Goal: Task Accomplishment & Management: Complete application form

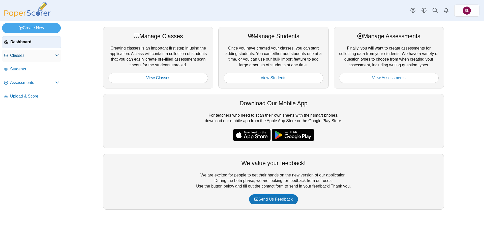
click at [23, 54] on span "Classes" at bounding box center [32, 56] width 45 height 6
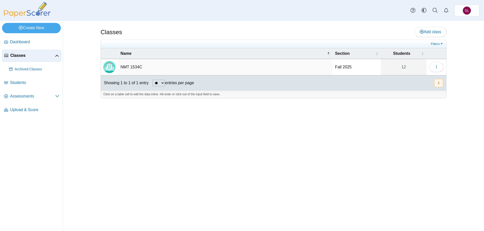
click at [142, 63] on td "NMT 1534C" at bounding box center [225, 67] width 214 height 16
click at [271, 155] on div "Classes Add class Filters 12" at bounding box center [273, 126] width 378 height 211
click at [436, 69] on icon "button" at bounding box center [436, 67] width 4 height 4
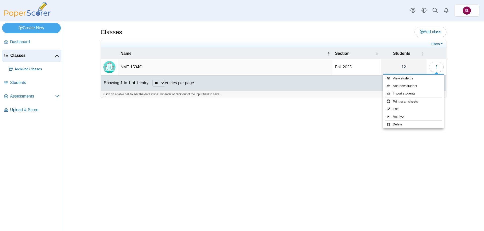
click at [465, 71] on div "Classes Add class 12" at bounding box center [273, 126] width 421 height 211
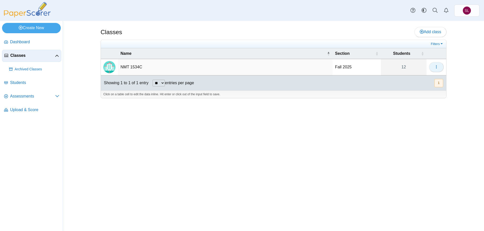
click at [434, 66] on icon "button" at bounding box center [436, 67] width 4 height 4
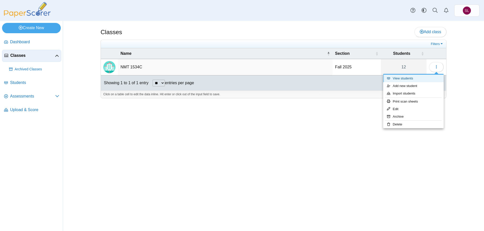
click at [414, 75] on link "View students" at bounding box center [413, 79] width 60 height 8
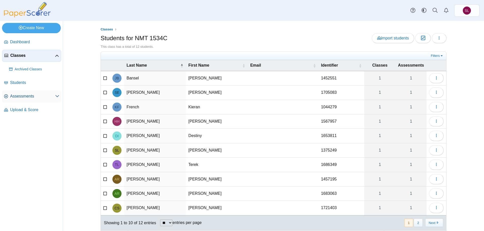
click at [21, 96] on span "Assessments" at bounding box center [32, 97] width 45 height 6
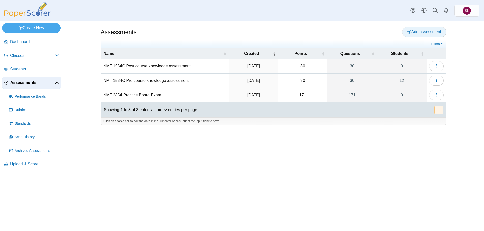
click at [429, 31] on span "Add assessment" at bounding box center [424, 32] width 34 height 4
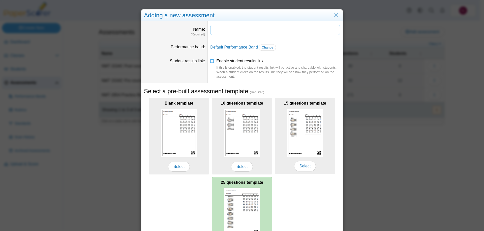
scroll to position [43, 0]
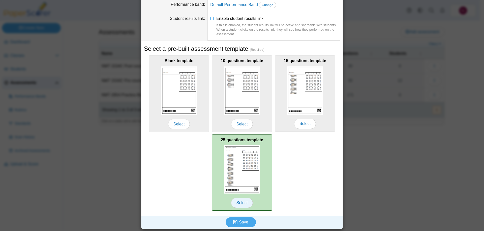
click at [243, 203] on span "Select" at bounding box center [242, 203] width 22 height 10
click at [238, 200] on span "Select" at bounding box center [242, 203] width 22 height 10
click at [238, 167] on img at bounding box center [242, 170] width 36 height 48
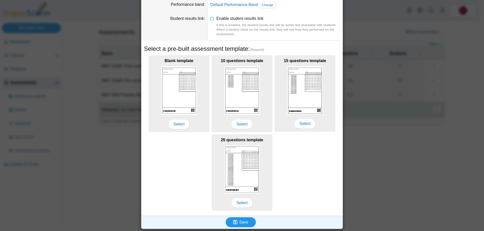
click at [234, 224] on use "submit" at bounding box center [235, 222] width 4 height 4
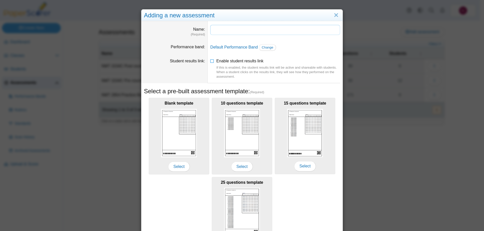
click at [255, 32] on input "Name" at bounding box center [275, 30] width 130 height 10
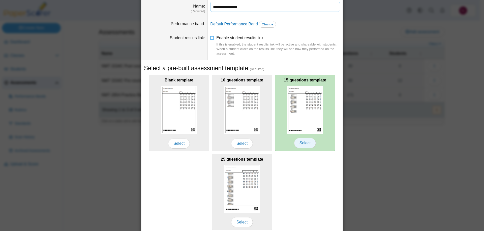
scroll to position [43, 0]
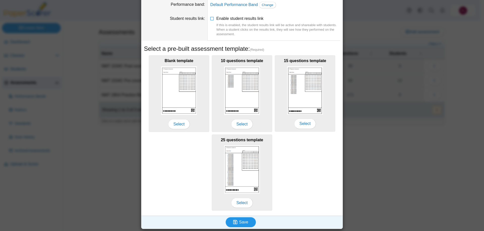
type input "**********"
click at [239, 223] on span "Save" at bounding box center [243, 222] width 9 height 4
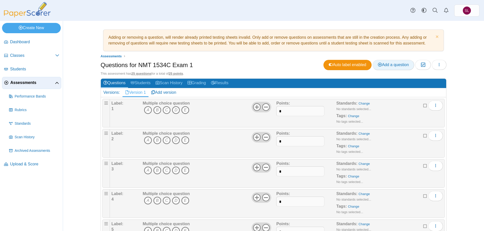
click at [389, 70] on link "Add a question" at bounding box center [393, 65] width 42 height 10
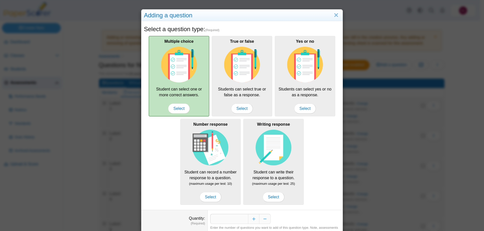
click at [179, 78] on img at bounding box center [179, 65] width 36 height 36
click at [182, 108] on span "Select" at bounding box center [179, 109] width 22 height 10
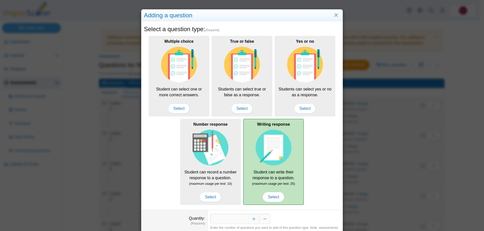
scroll to position [23, 0]
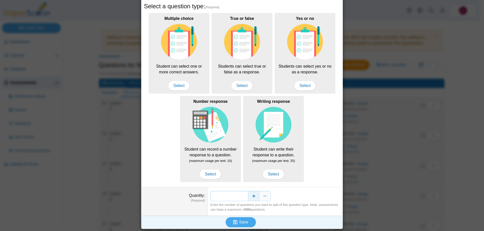
drag, startPoint x: 242, startPoint y: 198, endPoint x: 252, endPoint y: 194, distance: 10.8
click at [252, 194] on div "*" at bounding box center [275, 196] width 130 height 10
type input "**"
click at [248, 221] on button "Save" at bounding box center [240, 223] width 30 height 10
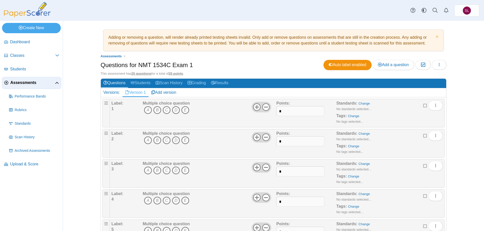
scroll to position [88, 0]
click at [387, 67] on span "Add a question" at bounding box center [393, 65] width 31 height 4
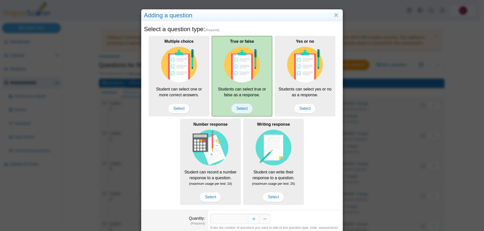
click at [242, 106] on span "Select" at bounding box center [242, 109] width 22 height 10
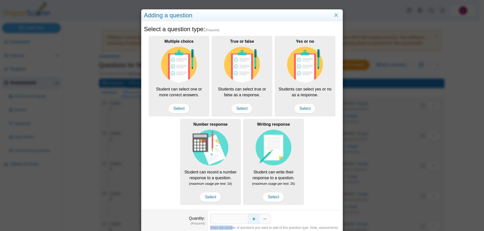
drag, startPoint x: 231, startPoint y: 225, endPoint x: 255, endPoint y: 219, distance: 24.3
click at [255, 219] on dd "* Enter the number of questions you want to add of this question type. Note, as…" at bounding box center [275, 225] width 135 height 28
drag, startPoint x: 236, startPoint y: 222, endPoint x: 244, endPoint y: 220, distance: 8.9
click at [244, 220] on input "*" at bounding box center [229, 219] width 38 height 10
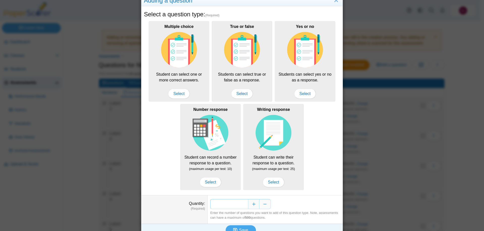
scroll to position [23, 0]
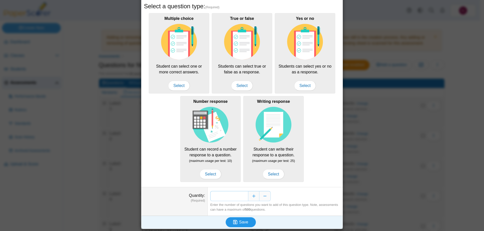
type input "*"
click at [246, 221] on span "Save" at bounding box center [243, 222] width 9 height 4
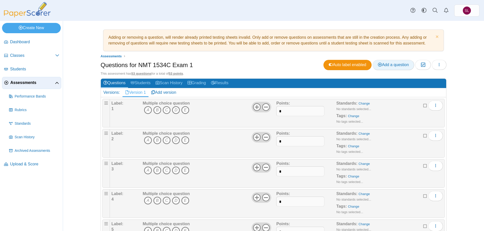
click at [388, 66] on span "Add a question" at bounding box center [393, 65] width 31 height 4
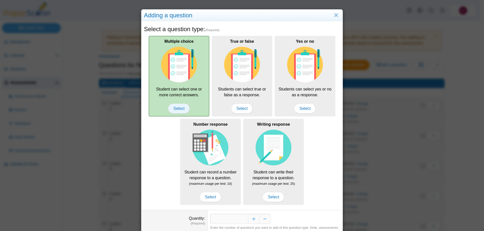
click at [176, 108] on span "Select" at bounding box center [179, 109] width 22 height 10
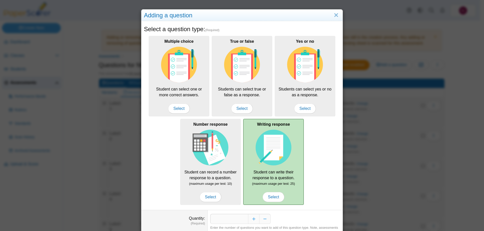
scroll to position [23, 0]
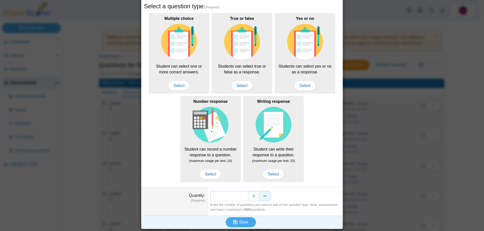
drag, startPoint x: 239, startPoint y: 195, endPoint x: 262, endPoint y: 196, distance: 23.2
click at [262, 196] on div "*" at bounding box center [275, 196] width 130 height 10
type input "*"
click at [239, 220] on span "Save" at bounding box center [243, 222] width 9 height 4
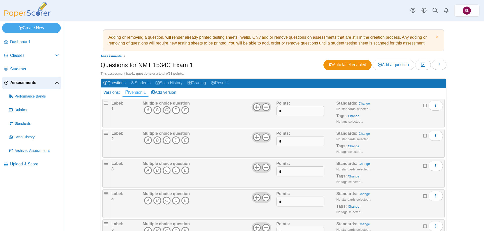
click at [166, 110] on icon "C" at bounding box center [166, 110] width 8 height 8
click at [146, 142] on icon "A" at bounding box center [148, 141] width 8 height 8
click at [184, 172] on icon "E" at bounding box center [185, 171] width 8 height 8
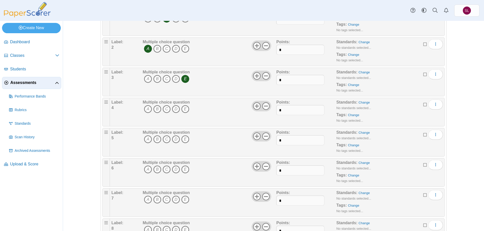
scroll to position [101, 0]
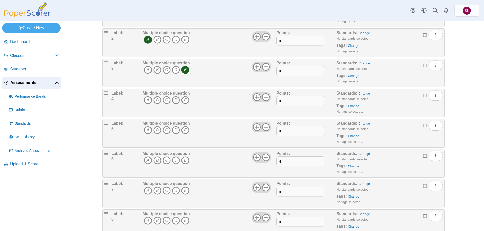
click at [172, 102] on icon "D" at bounding box center [176, 100] width 8 height 8
click at [163, 129] on icon "C" at bounding box center [166, 130] width 8 height 8
click at [166, 160] on icon "C" at bounding box center [166, 161] width 8 height 8
click at [156, 191] on icon "B" at bounding box center [157, 191] width 8 height 8
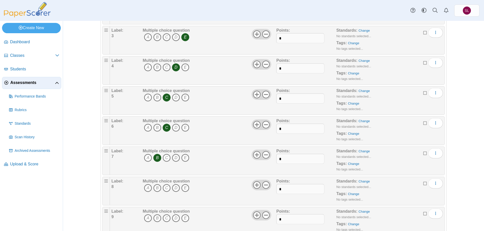
scroll to position [176, 0]
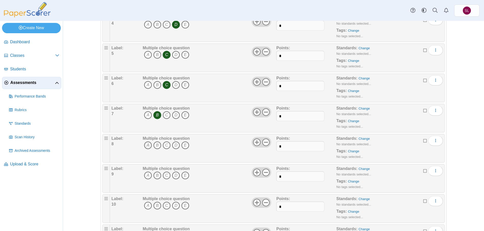
click at [149, 144] on icon "A" at bounding box center [148, 146] width 8 height 8
click at [146, 175] on icon "A" at bounding box center [148, 176] width 8 height 8
click at [156, 205] on icon "B" at bounding box center [157, 206] width 8 height 8
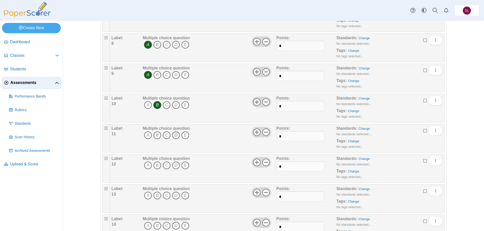
click at [174, 137] on icon "D" at bounding box center [176, 135] width 8 height 8
click at [172, 164] on icon "D" at bounding box center [176, 166] width 8 height 8
click at [156, 197] on icon "B" at bounding box center [157, 196] width 8 height 8
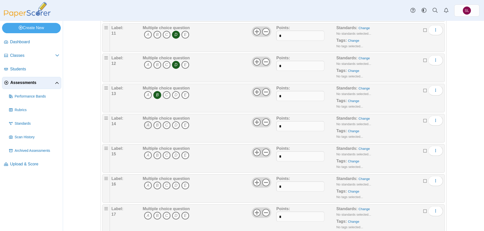
click at [146, 127] on icon "A" at bounding box center [148, 125] width 8 height 8
click at [167, 155] on icon "C" at bounding box center [166, 156] width 8 height 8
click at [182, 186] on icon "E" at bounding box center [185, 186] width 8 height 8
click at [166, 215] on icon "C" at bounding box center [166, 216] width 8 height 8
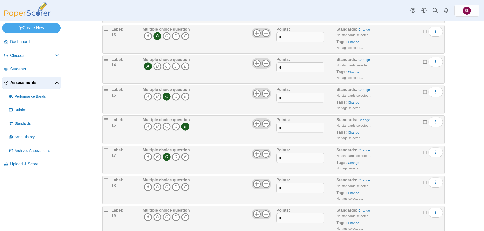
scroll to position [453, 0]
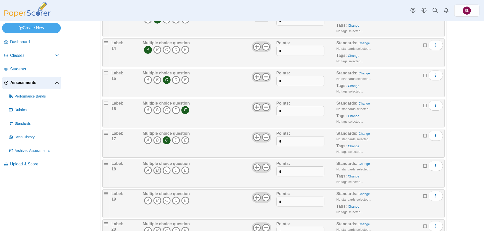
click at [155, 170] on icon "B" at bounding box center [157, 171] width 8 height 8
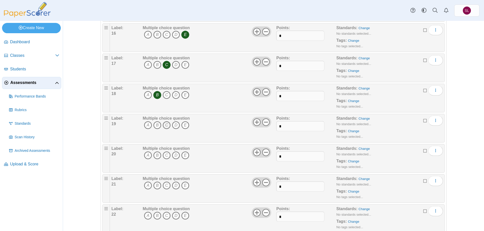
click at [164, 126] on icon "C" at bounding box center [166, 125] width 8 height 8
click at [183, 155] on icon "E" at bounding box center [185, 156] width 8 height 8
click at [172, 185] on icon "D" at bounding box center [176, 186] width 8 height 8
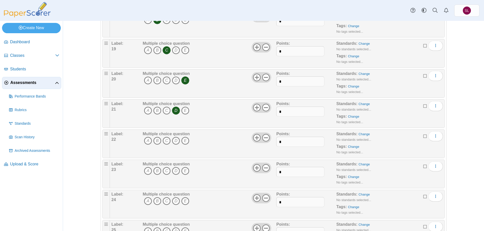
scroll to position [605, 0]
click at [147, 142] on icon "A" at bounding box center [148, 141] width 8 height 8
click at [154, 172] on icon "B" at bounding box center [157, 171] width 8 height 8
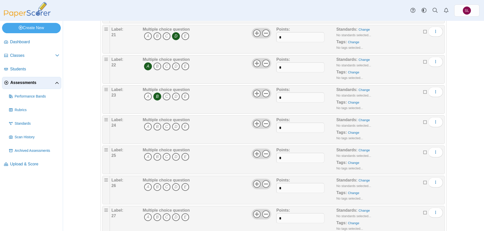
scroll to position [680, 0]
click at [147, 126] on icon "A" at bounding box center [148, 125] width 8 height 8
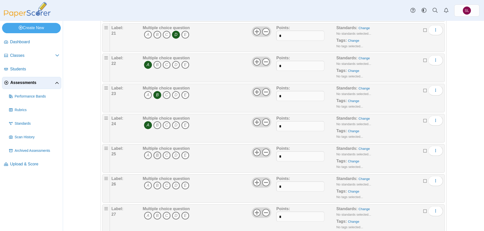
click at [157, 155] on icon "B" at bounding box center [157, 156] width 8 height 8
click at [173, 186] on icon "D" at bounding box center [176, 186] width 8 height 8
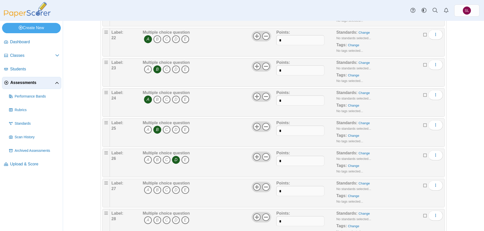
scroll to position [730, 0]
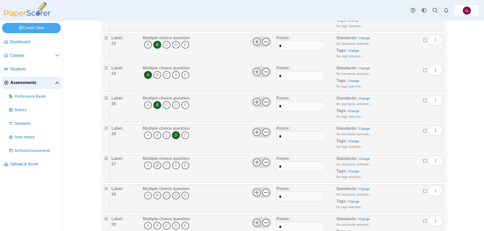
click at [156, 166] on icon "B" at bounding box center [157, 166] width 8 height 8
click at [156, 196] on icon "B" at bounding box center [157, 196] width 8 height 8
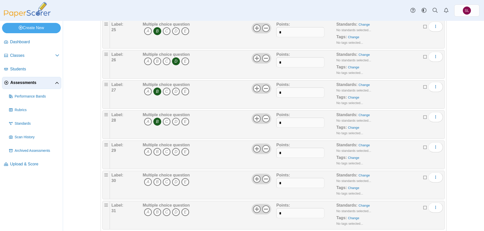
scroll to position [806, 0]
click at [166, 151] on icon "C" at bounding box center [166, 151] width 8 height 8
click at [174, 180] on icon "D" at bounding box center [176, 181] width 8 height 8
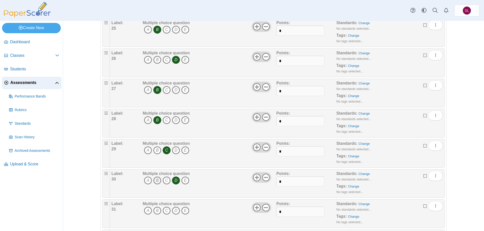
scroll to position [882, 0]
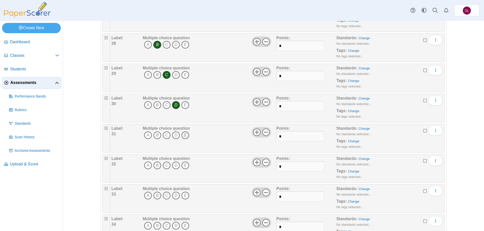
click at [185, 135] on icon "E" at bounding box center [185, 135] width 8 height 8
click at [182, 168] on icon "E" at bounding box center [185, 166] width 8 height 8
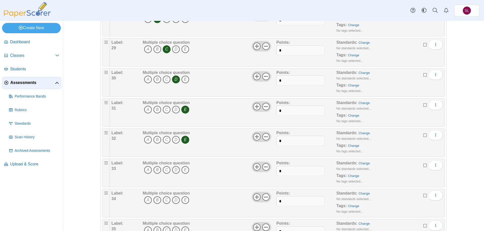
scroll to position [932, 0]
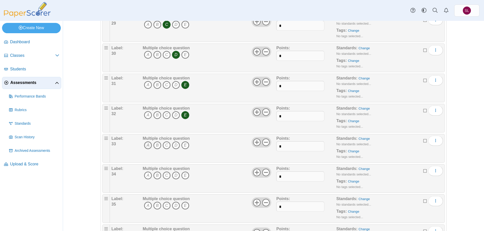
click at [145, 148] on icon "A" at bounding box center [148, 146] width 8 height 8
click at [176, 175] on icon "D" at bounding box center [176, 176] width 8 height 8
click at [147, 205] on icon "A" at bounding box center [148, 206] width 8 height 8
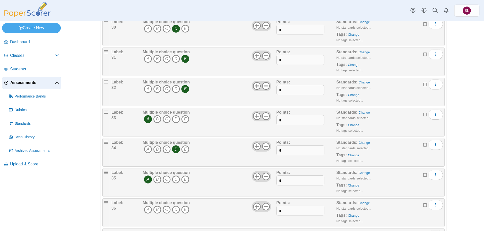
scroll to position [982, 0]
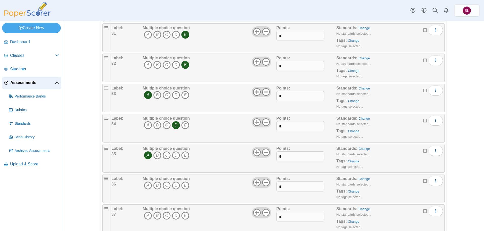
click at [186, 190] on span "A B C D E" at bounding box center [166, 186] width 47 height 9
click at [184, 187] on icon "E" at bounding box center [185, 186] width 8 height 8
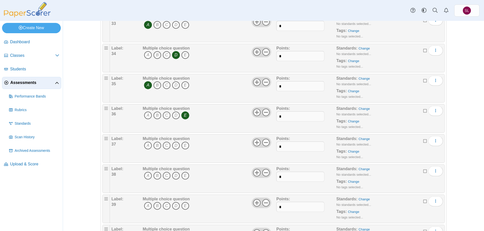
scroll to position [1058, 0]
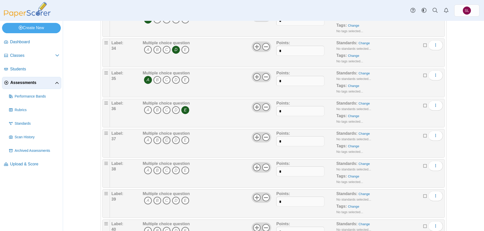
click at [165, 141] on icon "C" at bounding box center [166, 141] width 8 height 8
click at [146, 172] on icon "A" at bounding box center [148, 171] width 8 height 8
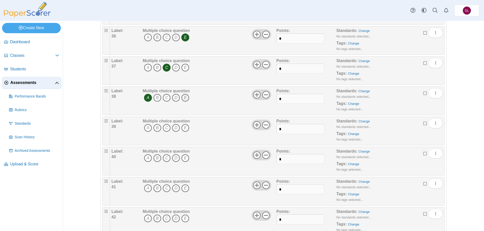
scroll to position [1134, 0]
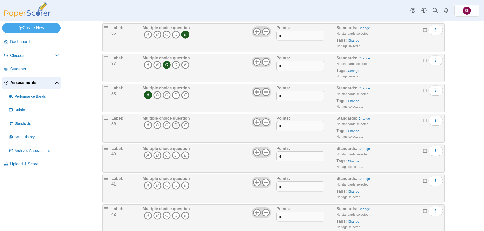
click at [175, 126] on icon "D" at bounding box center [176, 125] width 8 height 8
click at [183, 152] on icon "E" at bounding box center [185, 156] width 8 height 8
click at [177, 184] on icon "D" at bounding box center [176, 186] width 8 height 8
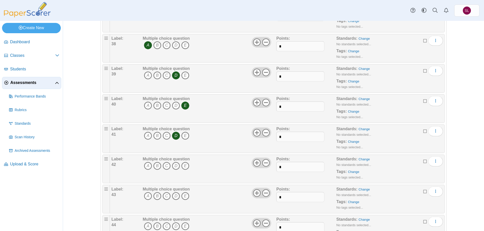
scroll to position [1184, 0]
click at [157, 167] on icon "B" at bounding box center [157, 166] width 8 height 8
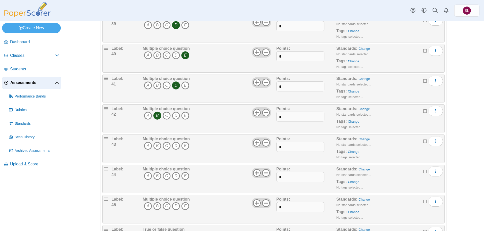
scroll to position [1234, 0]
click at [155, 148] on icon "B" at bounding box center [157, 146] width 8 height 8
click at [175, 174] on icon "D" at bounding box center [176, 176] width 8 height 8
click at [145, 206] on icon "A" at bounding box center [148, 206] width 8 height 8
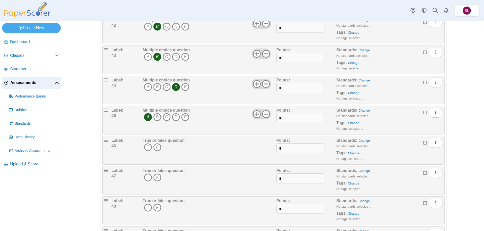
scroll to position [1335, 0]
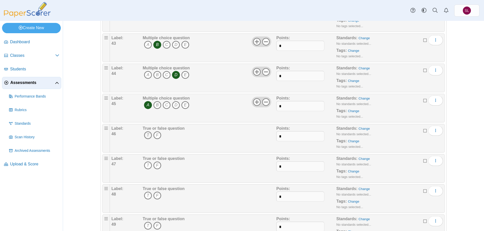
click at [145, 137] on icon "T" at bounding box center [148, 135] width 8 height 8
click at [153, 166] on icon "F" at bounding box center [157, 166] width 8 height 8
click at [147, 197] on icon "T" at bounding box center [148, 196] width 8 height 8
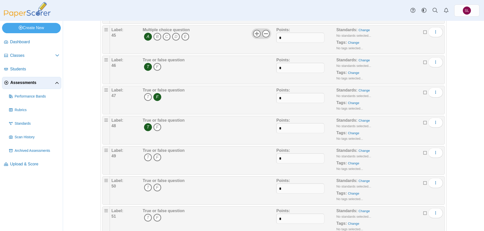
scroll to position [1411, 0]
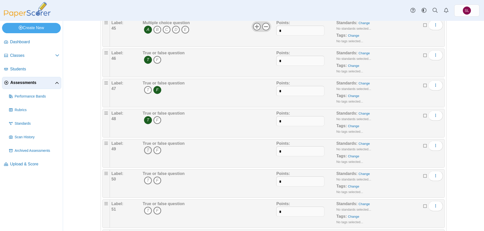
click at [146, 152] on icon "T" at bounding box center [148, 151] width 8 height 8
click at [154, 182] on icon "F" at bounding box center [157, 181] width 8 height 8
click at [154, 211] on icon "F" at bounding box center [157, 211] width 8 height 8
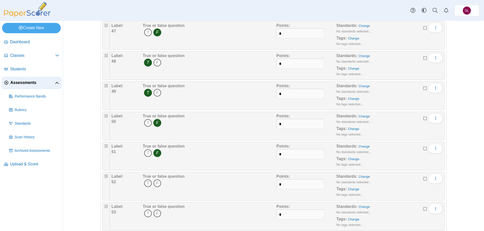
scroll to position [1486, 0]
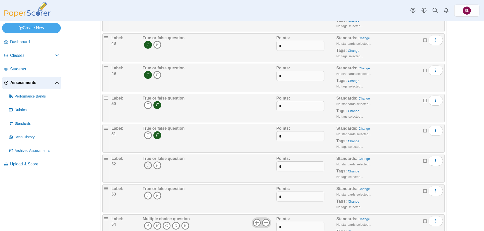
click at [145, 168] on icon "T" at bounding box center [148, 166] width 8 height 8
click at [156, 196] on icon "F" at bounding box center [157, 196] width 8 height 8
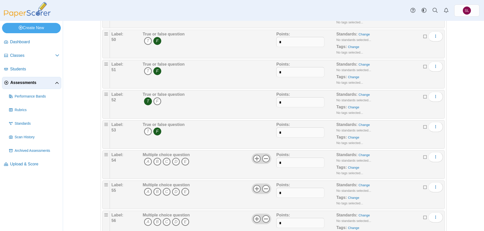
scroll to position [1562, 0]
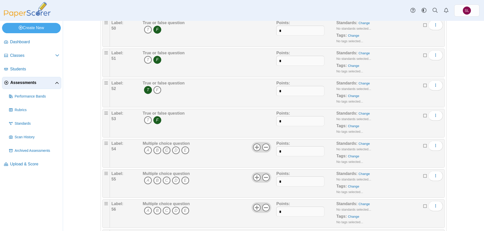
click at [164, 151] on icon "C" at bounding box center [166, 151] width 8 height 8
click at [154, 181] on icon "B" at bounding box center [157, 181] width 8 height 8
click at [162, 182] on icon "C" at bounding box center [166, 181] width 8 height 8
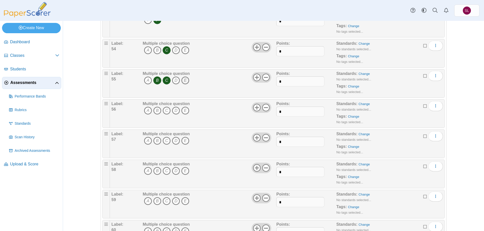
scroll to position [1662, 0]
click at [174, 111] on icon "D" at bounding box center [176, 110] width 8 height 8
click at [146, 139] on icon "A" at bounding box center [148, 141] width 8 height 8
click at [166, 171] on icon "C" at bounding box center [166, 171] width 8 height 8
click at [172, 172] on icon "D" at bounding box center [176, 171] width 8 height 8
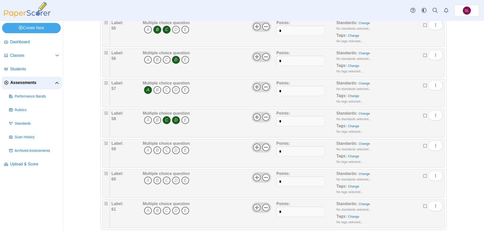
scroll to position [1721, 0]
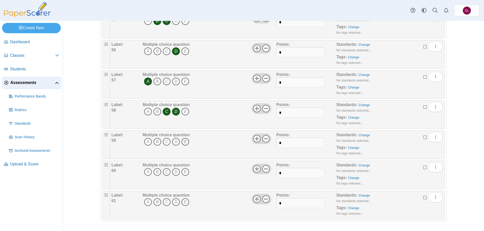
click at [184, 143] on icon "E" at bounding box center [185, 142] width 8 height 8
click at [157, 170] on icon "B" at bounding box center [157, 172] width 8 height 8
click at [146, 201] on icon "A" at bounding box center [148, 202] width 8 height 8
click at [155, 203] on icon "B" at bounding box center [157, 202] width 8 height 8
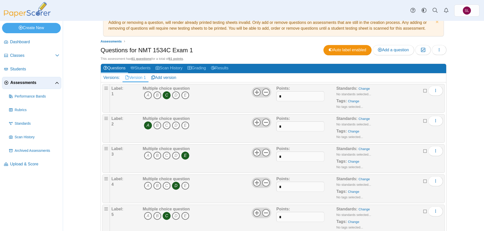
scroll to position [0, 0]
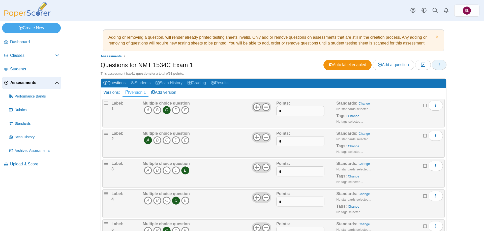
click at [437, 66] on icon "button" at bounding box center [439, 65] width 4 height 4
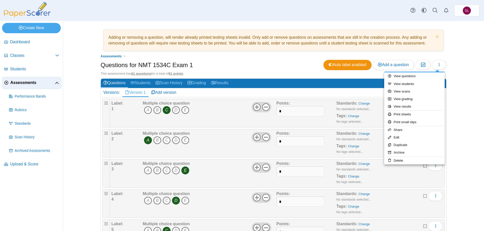
click at [463, 115] on div "Adding or removing a question, will render already printed testing sheets inval…" at bounding box center [273, 126] width 421 height 211
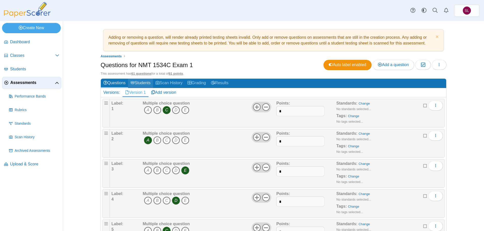
click at [140, 84] on link "Students" at bounding box center [140, 83] width 25 height 9
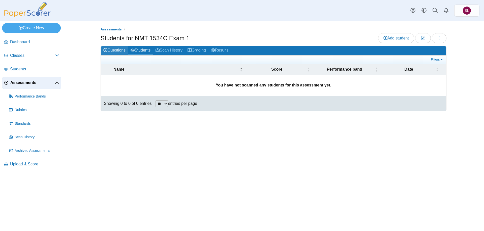
click at [120, 50] on link "Questions" at bounding box center [114, 50] width 27 height 9
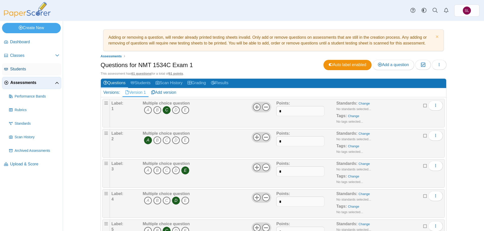
click at [21, 71] on span "Students" at bounding box center [34, 69] width 49 height 6
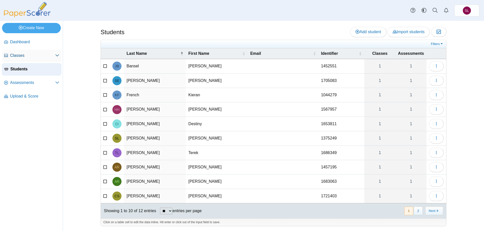
click at [30, 56] on span "Classes" at bounding box center [32, 56] width 45 height 6
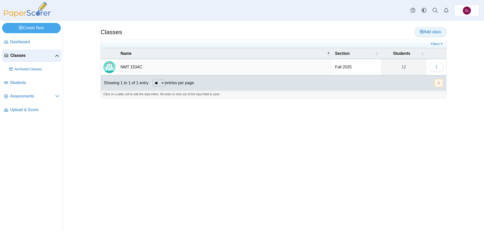
click at [431, 31] on span "Add class" at bounding box center [429, 32] width 21 height 4
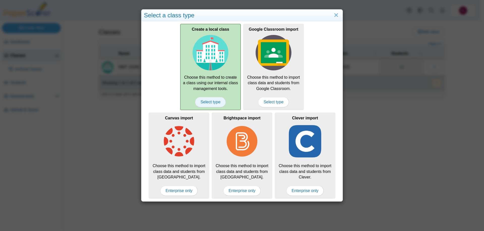
click at [210, 99] on span "Select type" at bounding box center [210, 102] width 30 height 10
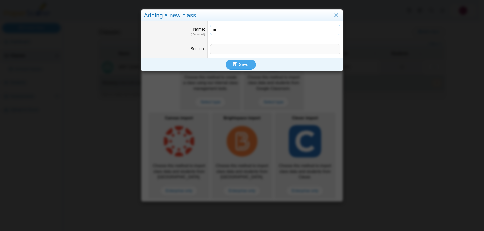
type input "*"
click at [336, 15] on link "Close" at bounding box center [336, 15] width 8 height 9
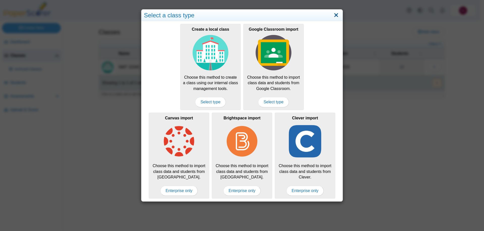
click at [335, 14] on link "Close" at bounding box center [336, 15] width 8 height 9
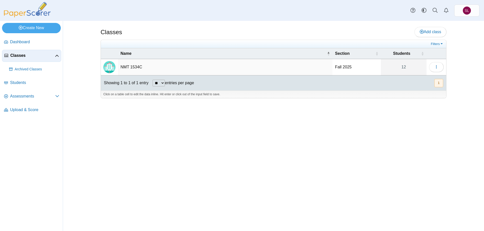
click at [316, 126] on div "Classes Add class Filters 12" at bounding box center [273, 126] width 378 height 211
click at [438, 65] on icon "button" at bounding box center [436, 67] width 4 height 4
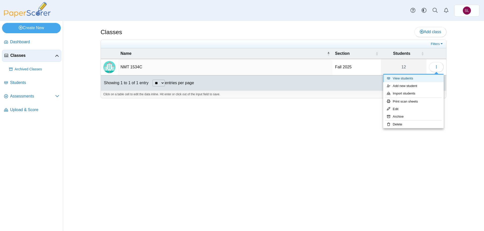
click at [411, 76] on link "View students" at bounding box center [413, 79] width 60 height 8
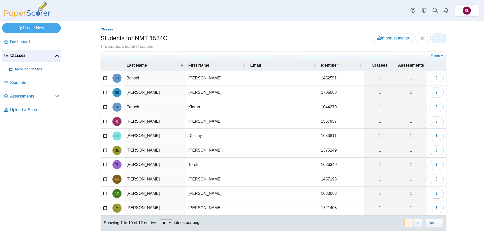
click at [436, 42] on button "button" at bounding box center [438, 38] width 15 height 10
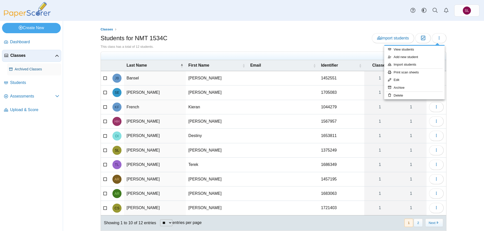
click at [25, 69] on span "Archived Classes" at bounding box center [37, 69] width 45 height 5
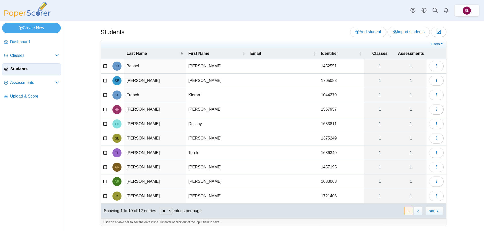
click at [29, 99] on link "Upload & Score" at bounding box center [31, 97] width 59 height 12
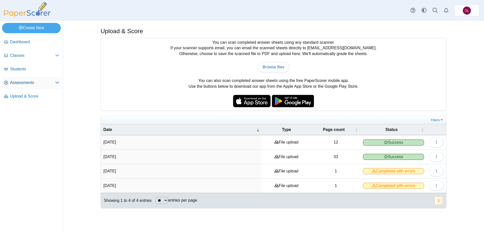
click at [31, 86] on link "Assessments" at bounding box center [31, 83] width 59 height 12
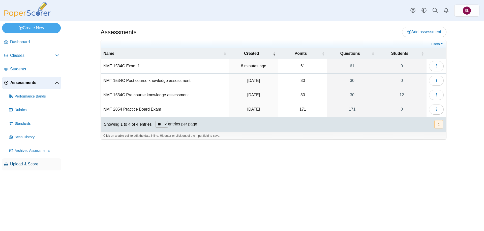
click at [26, 165] on span "Upload & Score" at bounding box center [34, 165] width 49 height 6
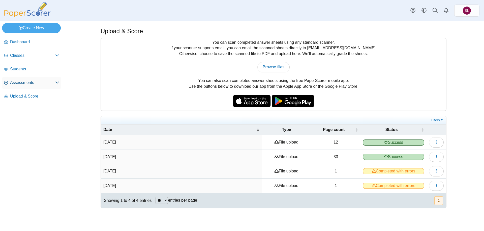
click at [35, 82] on span "Assessments" at bounding box center [32, 83] width 45 height 6
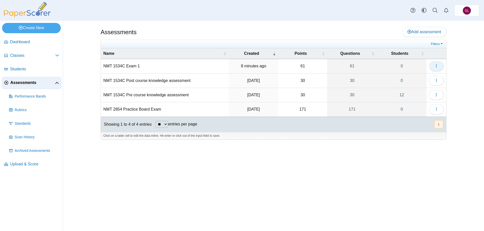
click at [436, 65] on icon "button" at bounding box center [436, 66] width 4 height 4
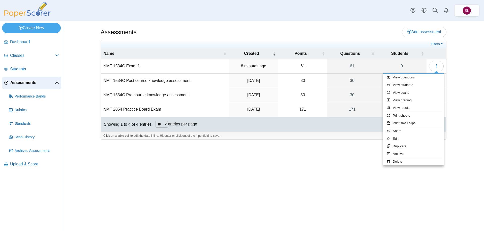
click at [475, 79] on div "Assessments Add assessment Filters" at bounding box center [273, 126] width 421 height 211
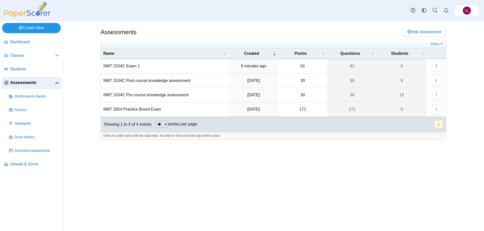
click at [27, 26] on link "Create New" at bounding box center [31, 28] width 59 height 10
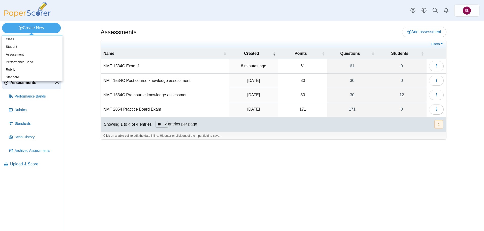
click at [112, 20] on div "Dashboard Classes Archived classes Students Assessments" at bounding box center [242, 10] width 484 height 21
